Goal: Task Accomplishment & Management: Complete application form

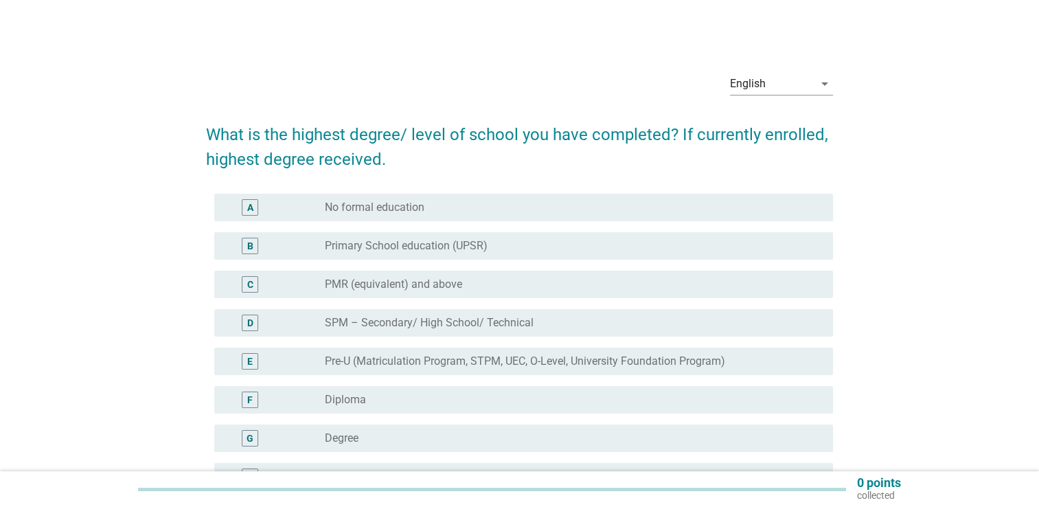
click at [396, 452] on div "G radio_button_unchecked Degree" at bounding box center [519, 438] width 627 height 38
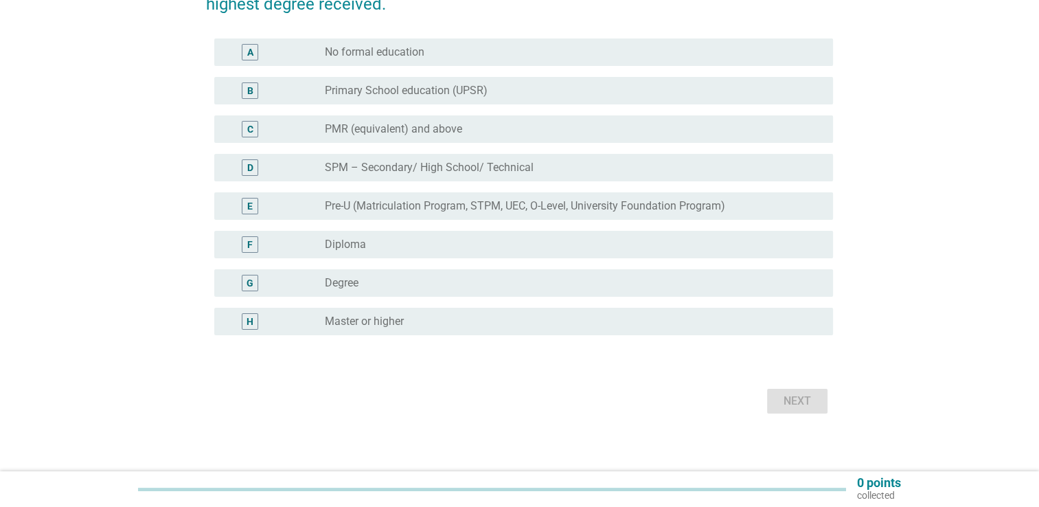
scroll to position [163, 0]
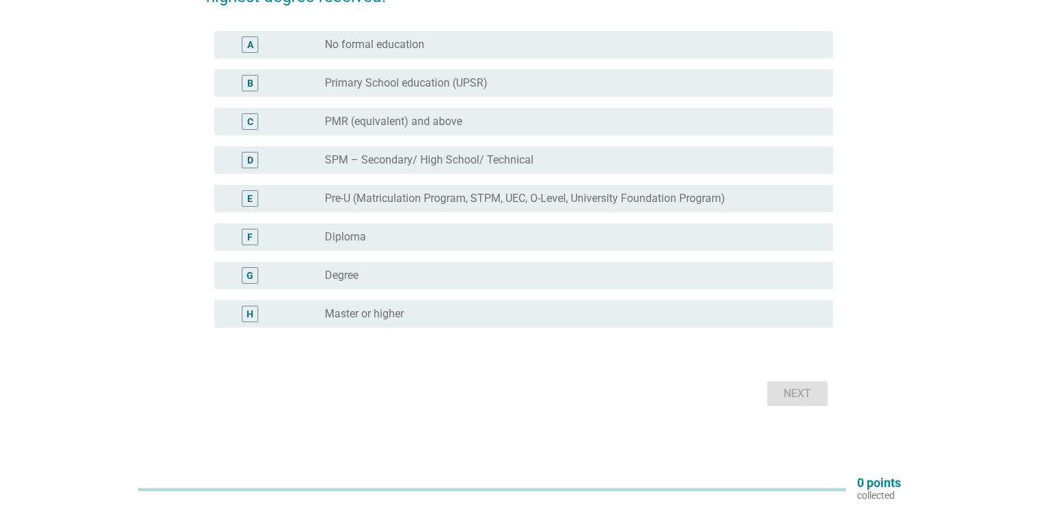
click at [345, 274] on label "Degree" at bounding box center [342, 276] width 34 height 14
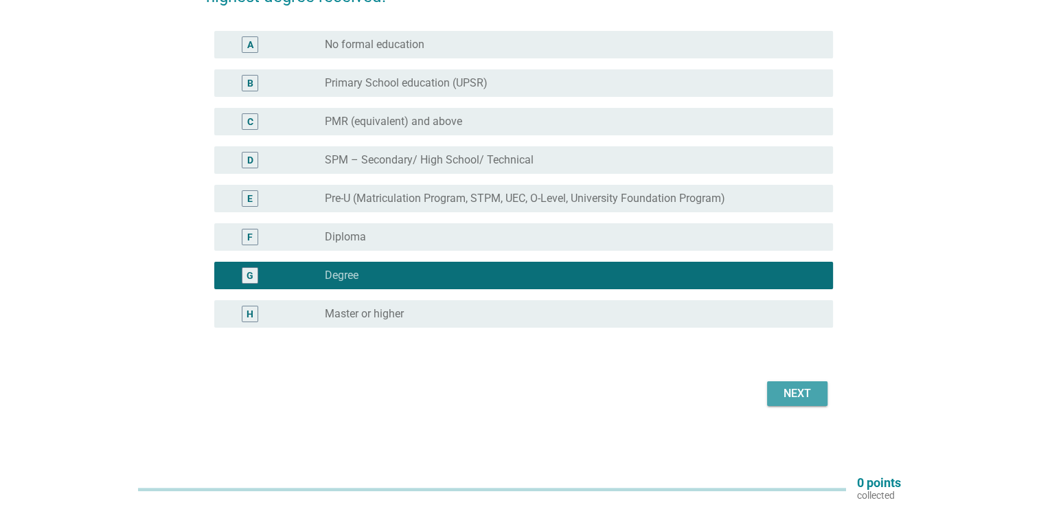
click at [790, 389] on div "Next" at bounding box center [797, 393] width 38 height 16
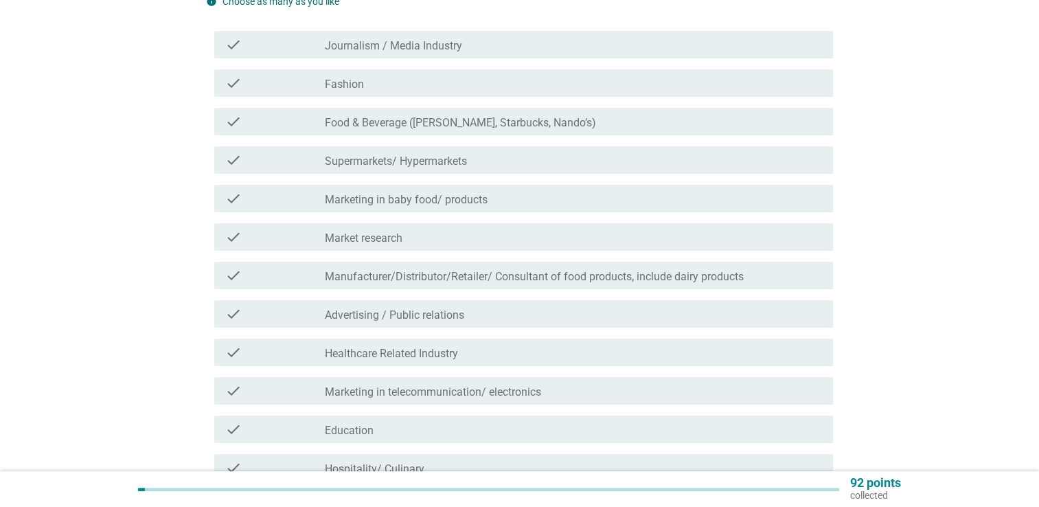
scroll to position [275, 0]
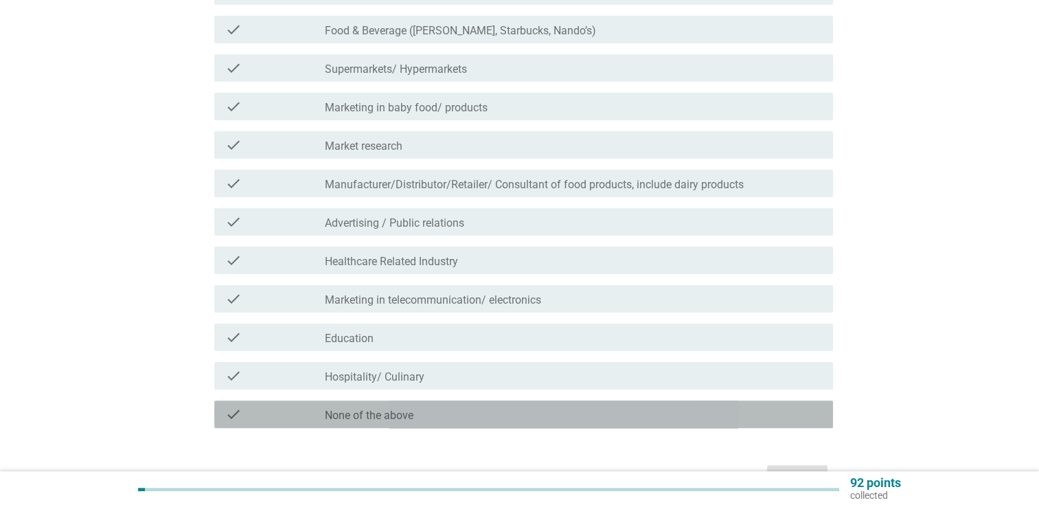
click at [462, 406] on div "check_box_outline_blank None of the above" at bounding box center [573, 414] width 497 height 16
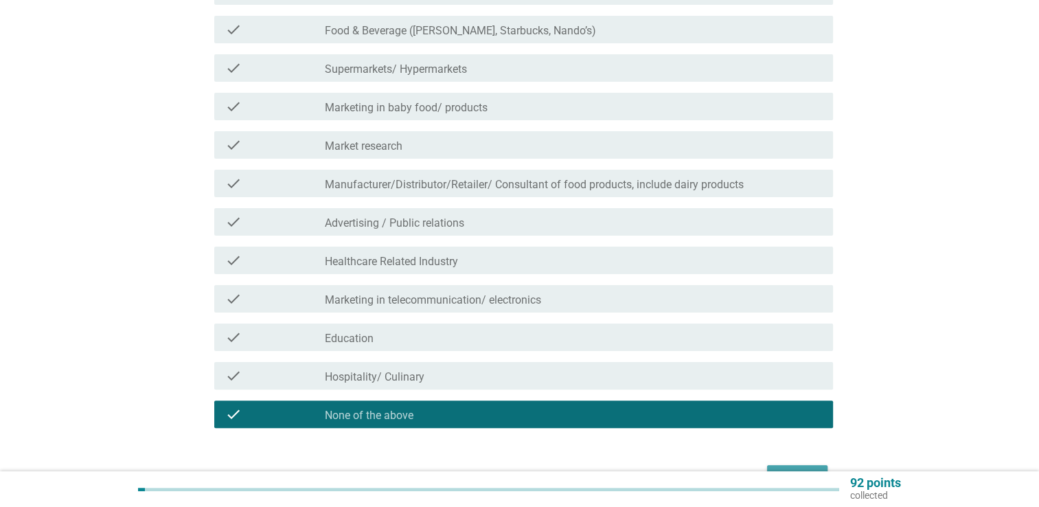
click at [808, 469] on div "Next" at bounding box center [797, 477] width 38 height 16
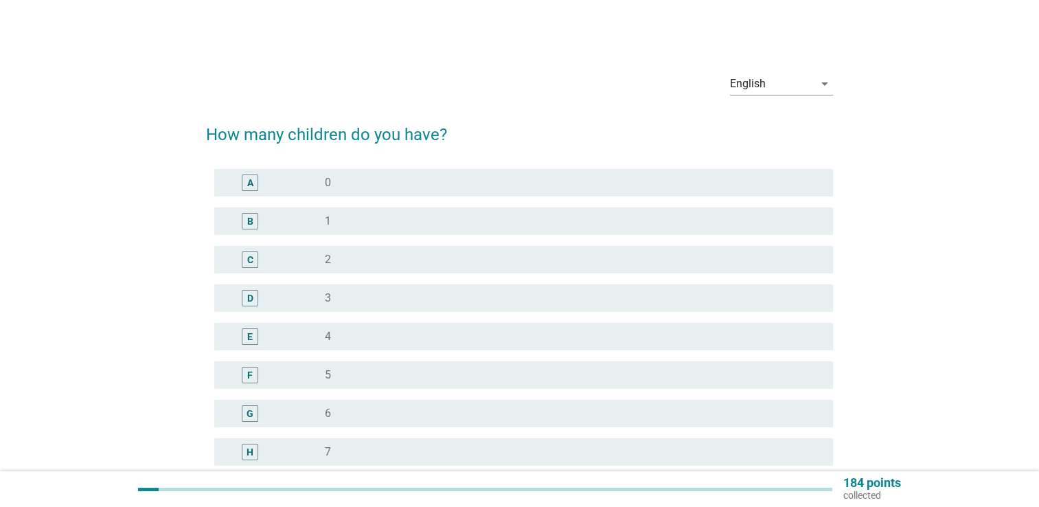
click at [376, 229] on div "radio_button_unchecked 1" at bounding box center [573, 221] width 497 height 16
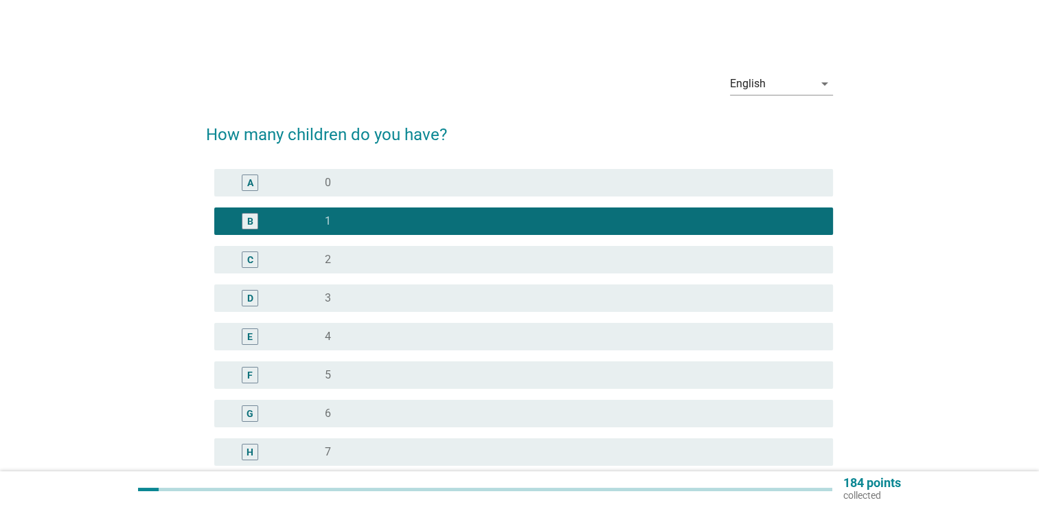
scroll to position [177, 0]
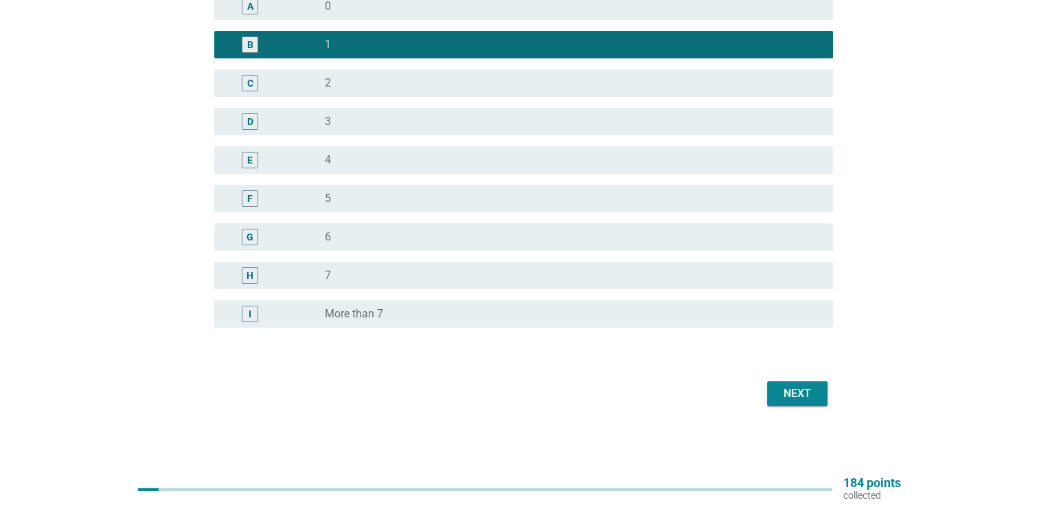
click at [790, 394] on div "Next" at bounding box center [797, 393] width 38 height 16
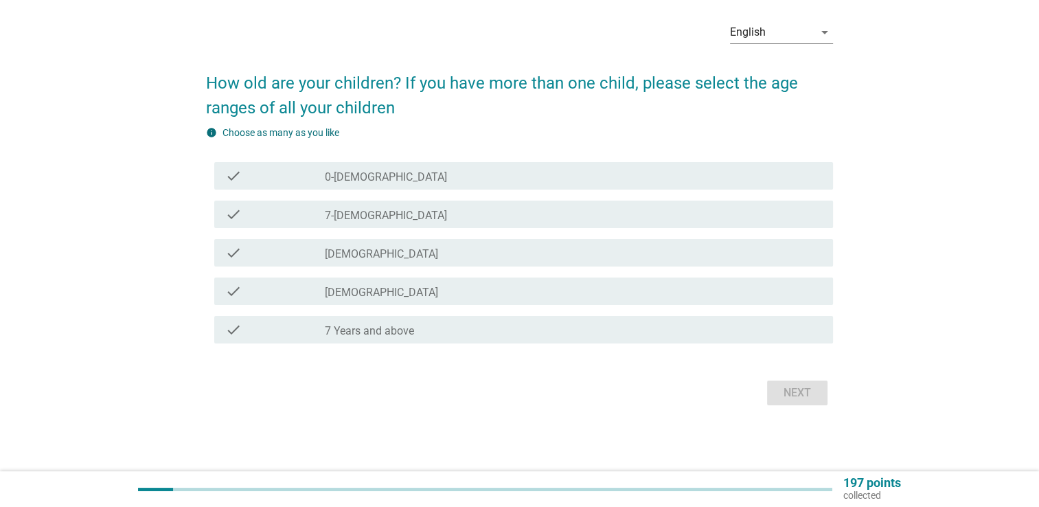
scroll to position [0, 0]
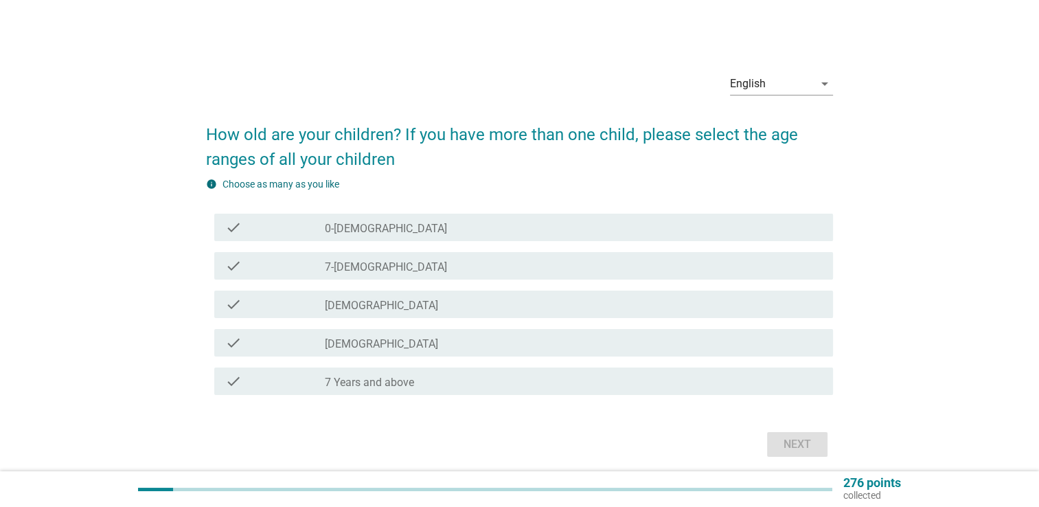
click at [473, 305] on div "check_box_outline_blank [DEMOGRAPHIC_DATA]" at bounding box center [573, 304] width 497 height 16
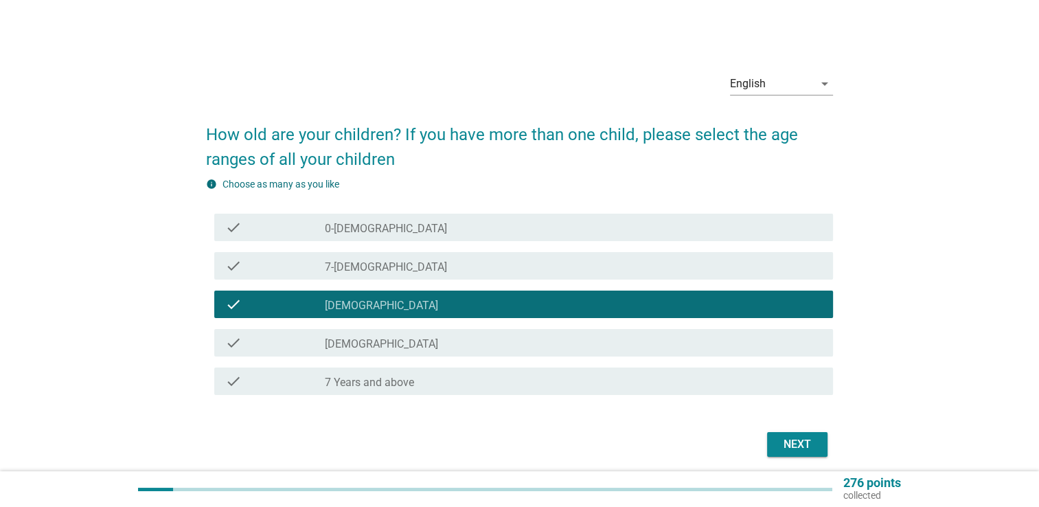
click at [424, 339] on div "check_box_outline_blank [DEMOGRAPHIC_DATA]" at bounding box center [573, 342] width 497 height 16
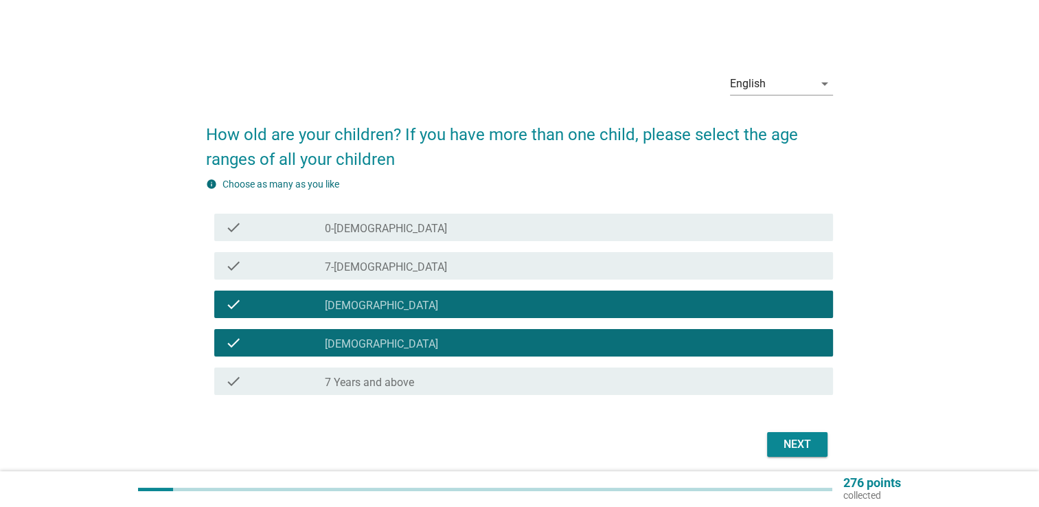
click at [496, 315] on div "check check_box_outline_blank [DEMOGRAPHIC_DATA]" at bounding box center [523, 304] width 619 height 27
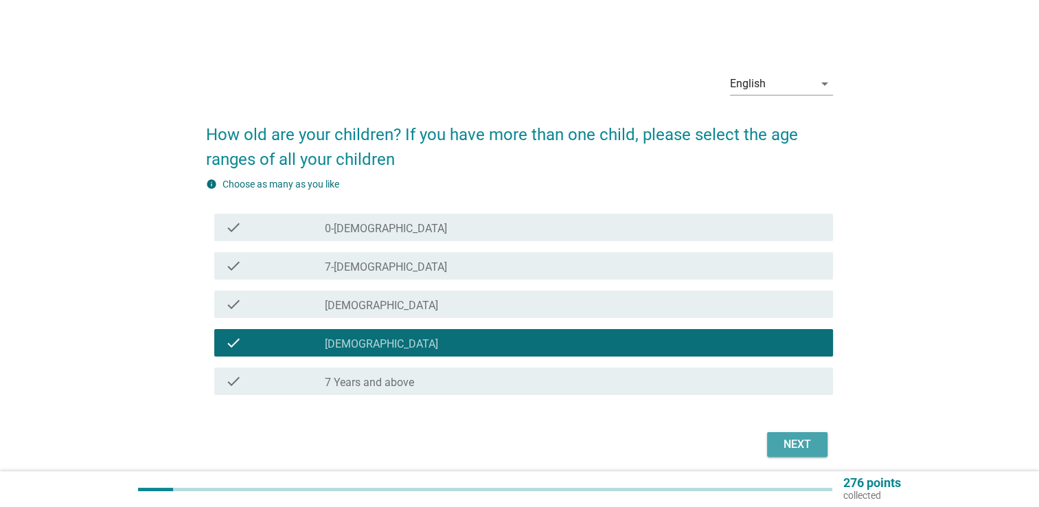
click at [793, 444] on div "Next" at bounding box center [797, 444] width 38 height 16
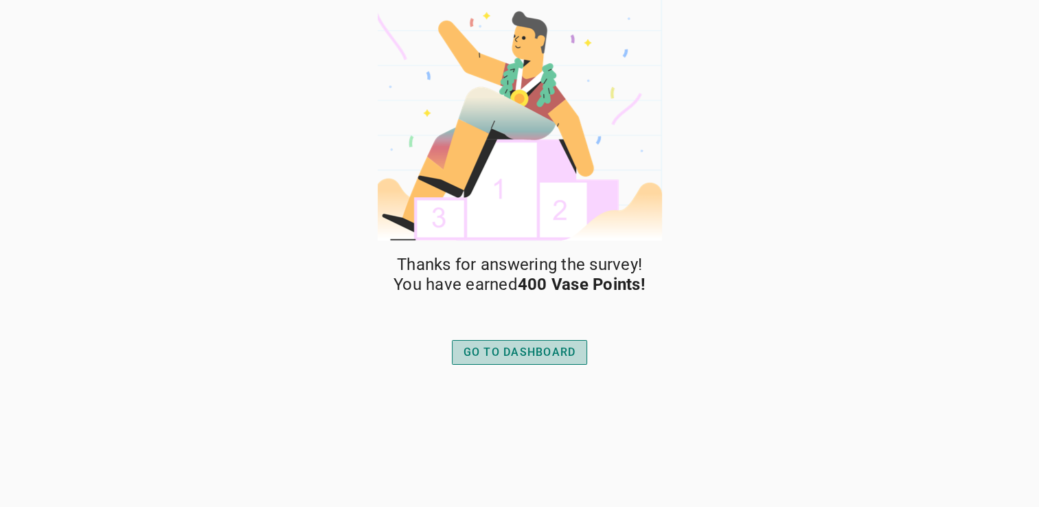
click at [557, 358] on div "GO TO DASHBOARD" at bounding box center [520, 352] width 113 height 16
